Goal: Task Accomplishment & Management: Manage account settings

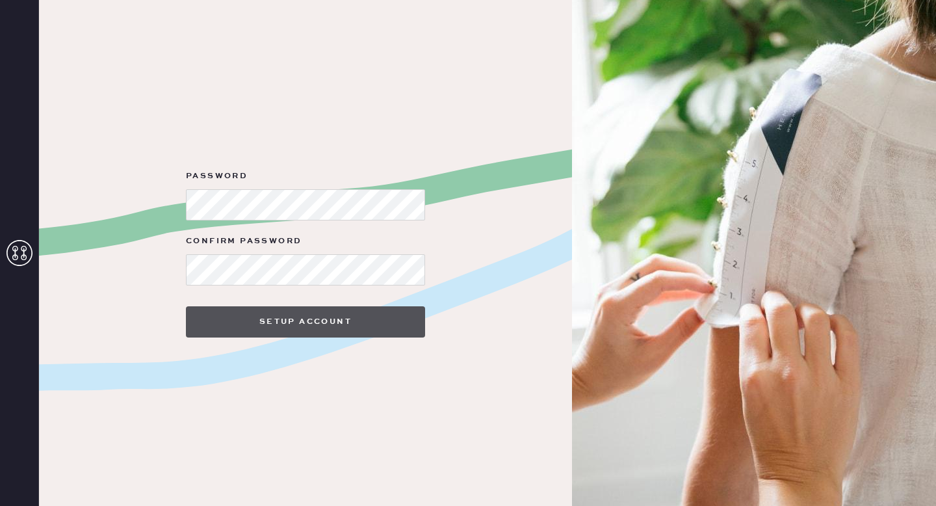
click at [360, 318] on button "Setup Account" at bounding box center [305, 321] width 239 height 31
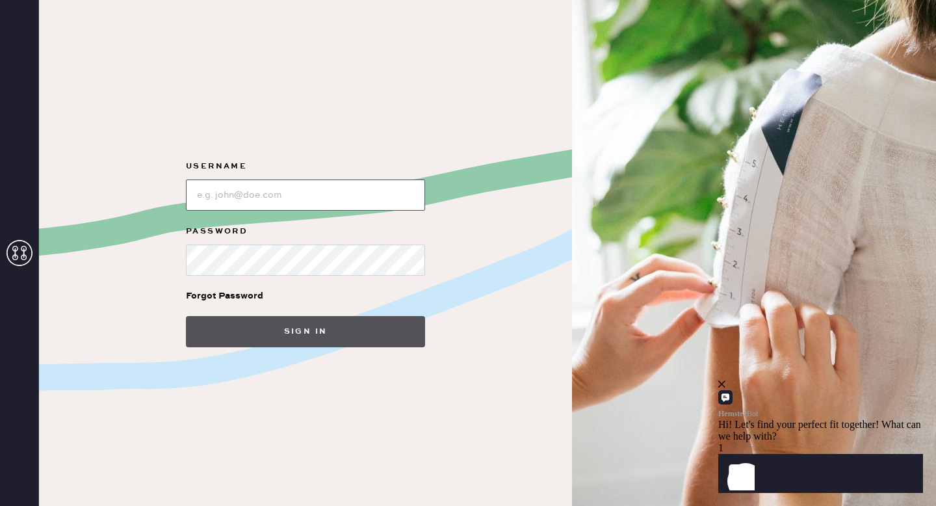
type input "[EMAIL_ADDRESS][DOMAIN_NAME]"
click at [345, 333] on button "Sign in" at bounding box center [305, 331] width 239 height 31
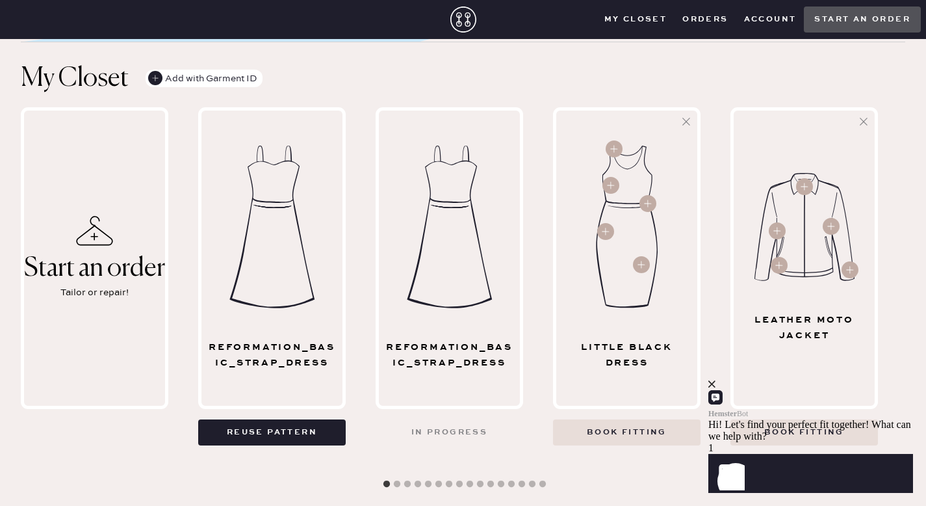
scroll to position [597, 0]
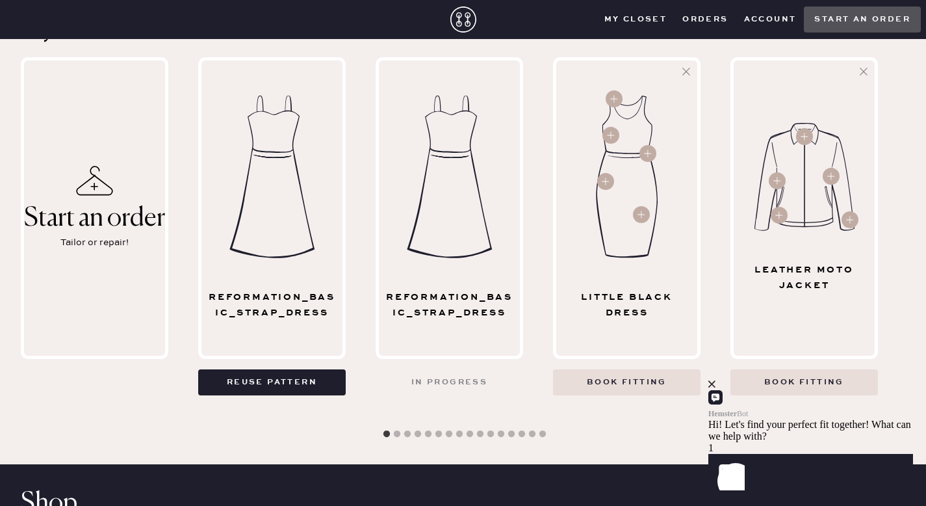
click at [796, 246] on div "Leather Moto Jacket" at bounding box center [805, 208] width 148 height 302
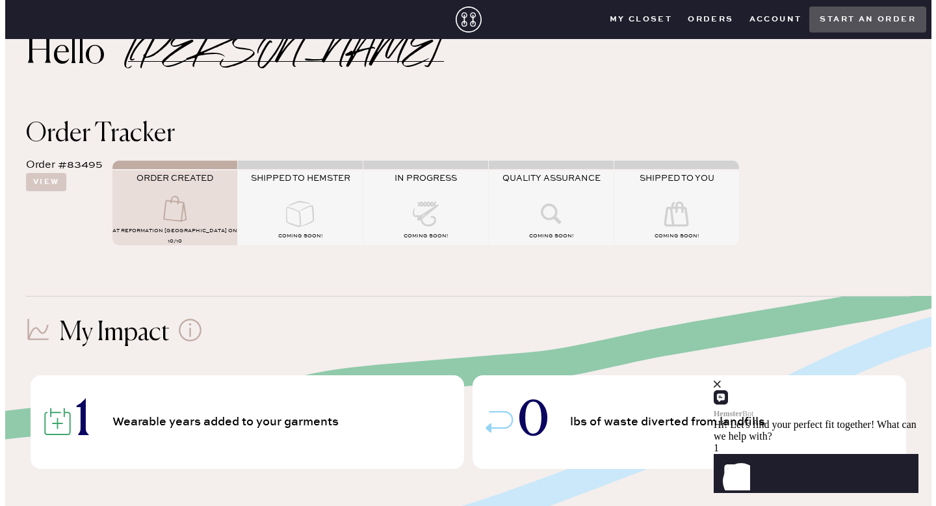
scroll to position [0, 0]
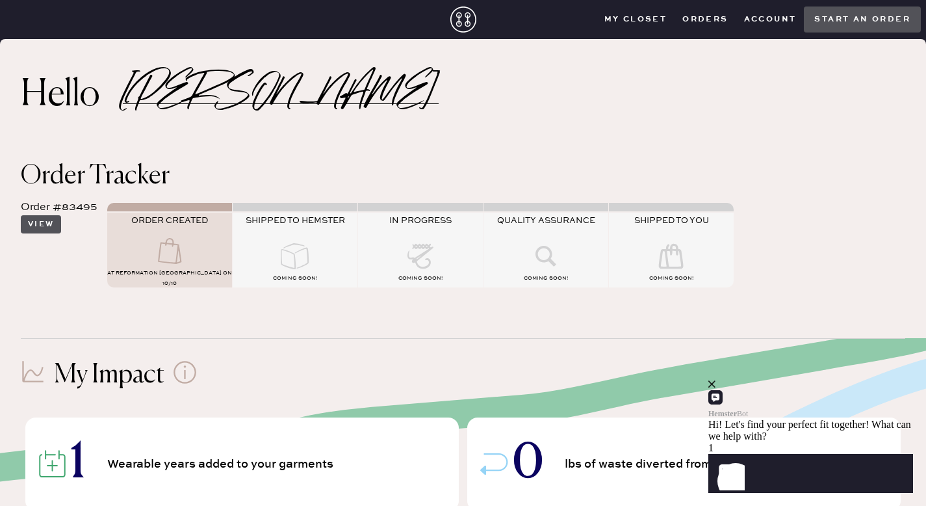
click at [42, 225] on button "View" at bounding box center [41, 224] width 40 height 18
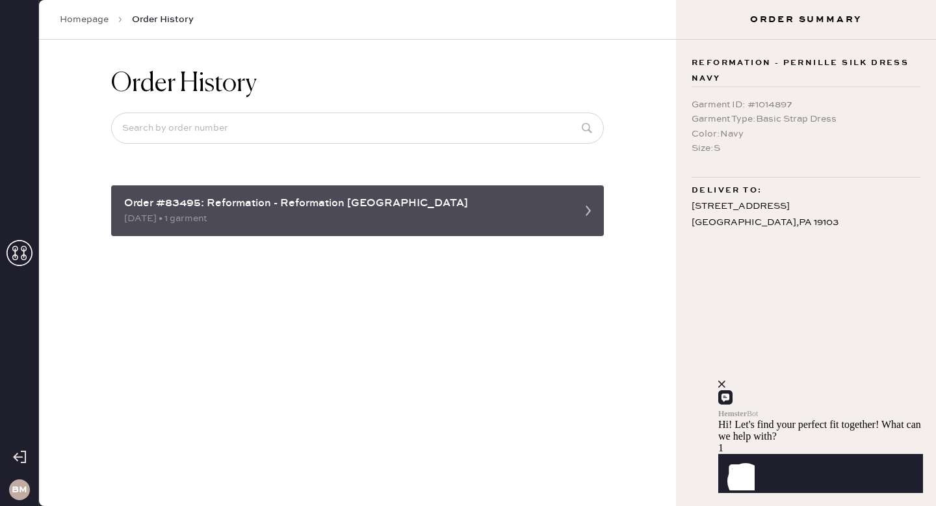
click at [230, 214] on div "[DATE] • 1 garment" at bounding box center [345, 218] width 443 height 14
click at [266, 214] on div "[DATE] • 1 garment" at bounding box center [345, 218] width 443 height 14
click at [586, 209] on icon at bounding box center [588, 211] width 26 height 26
